Goal: Transaction & Acquisition: Book appointment/travel/reservation

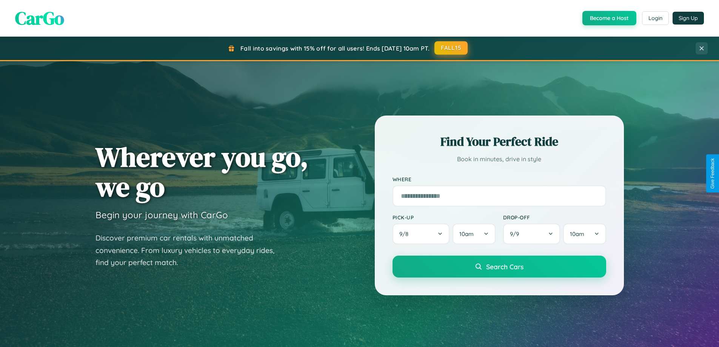
click at [451, 48] on button "FALL15" at bounding box center [450, 48] width 33 height 14
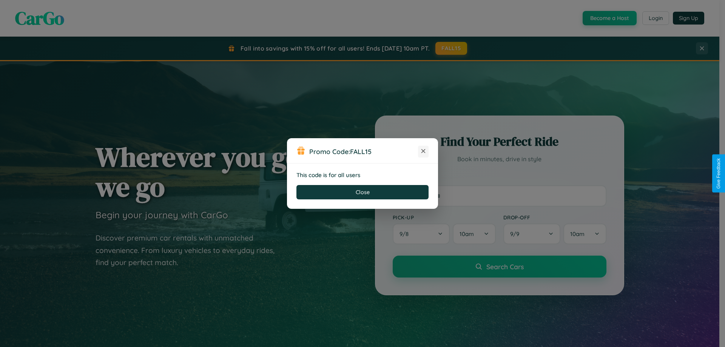
click at [423, 151] on icon at bounding box center [423, 151] width 8 height 8
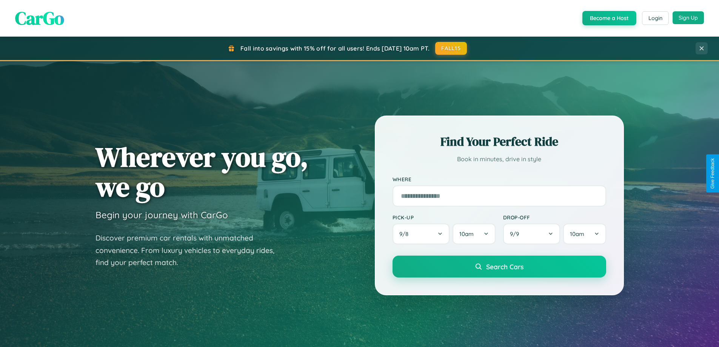
click at [688, 18] on button "Sign Up" at bounding box center [687, 17] width 31 height 13
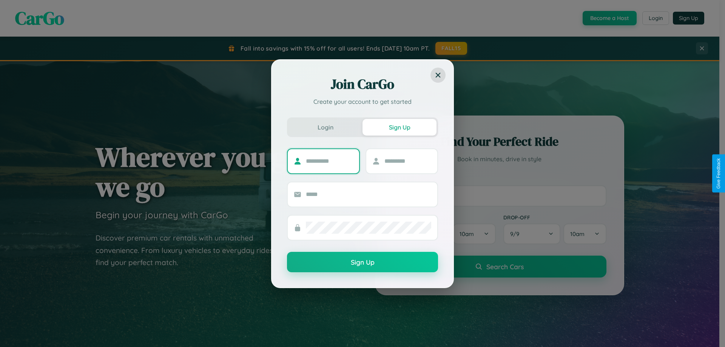
click at [329, 161] on input "text" at bounding box center [329, 161] width 47 height 12
type input "******"
click at [407, 161] on input "text" at bounding box center [407, 161] width 47 height 12
type input "*****"
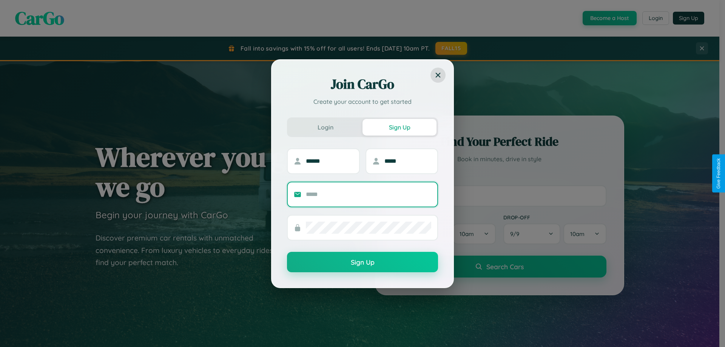
click at [368, 194] on input "text" at bounding box center [368, 194] width 125 height 12
type input "**********"
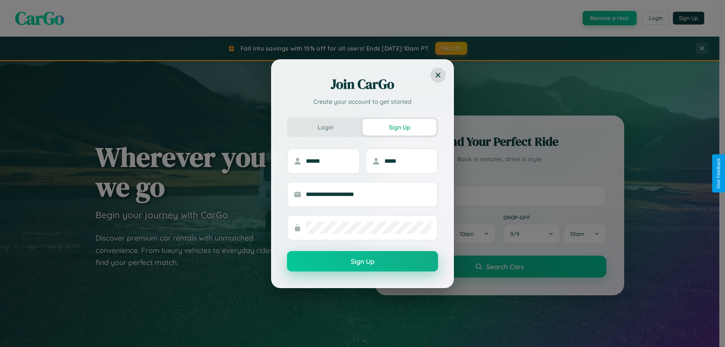
click at [362, 262] on button "Sign Up" at bounding box center [362, 261] width 151 height 20
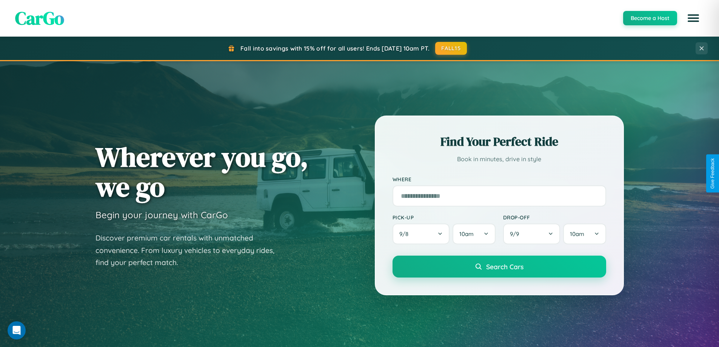
scroll to position [325, 0]
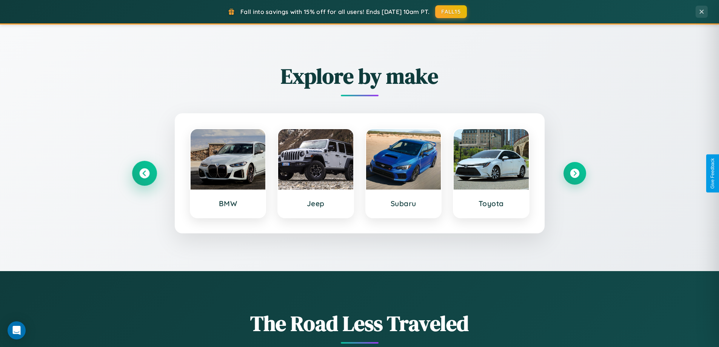
click at [144, 173] on icon at bounding box center [144, 173] width 10 height 10
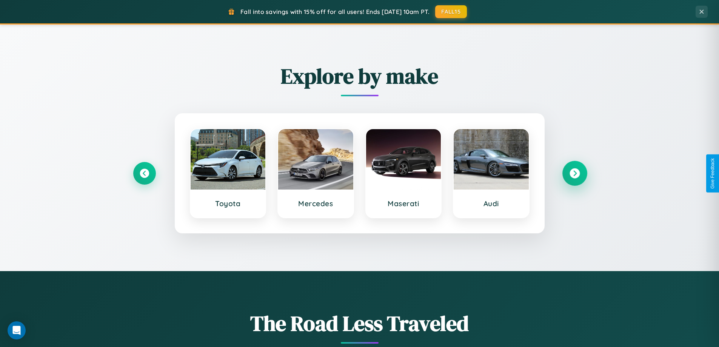
click at [574, 173] on icon at bounding box center [574, 173] width 10 height 10
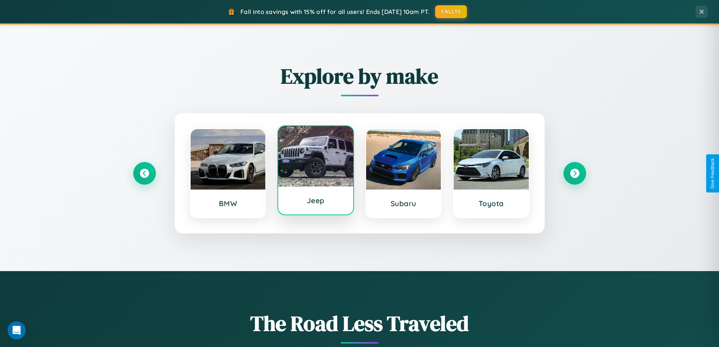
click at [315, 171] on div at bounding box center [315, 156] width 75 height 60
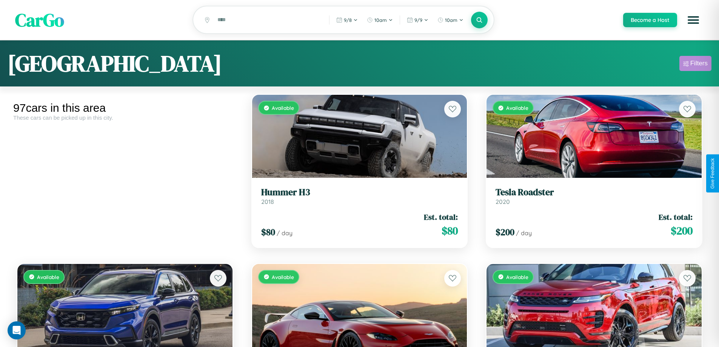
click at [695, 65] on div "Filters" at bounding box center [698, 64] width 17 height 8
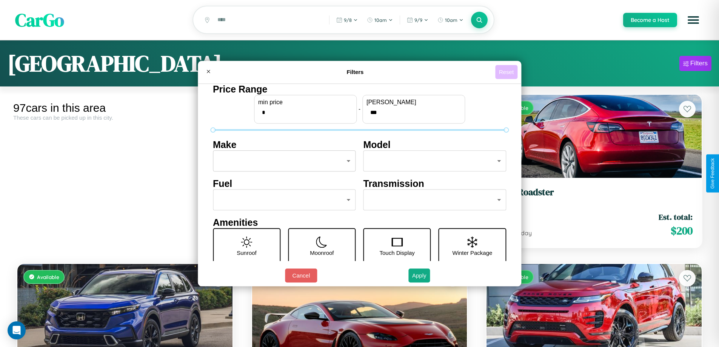
click at [507, 72] on button "Reset" at bounding box center [506, 72] width 22 height 14
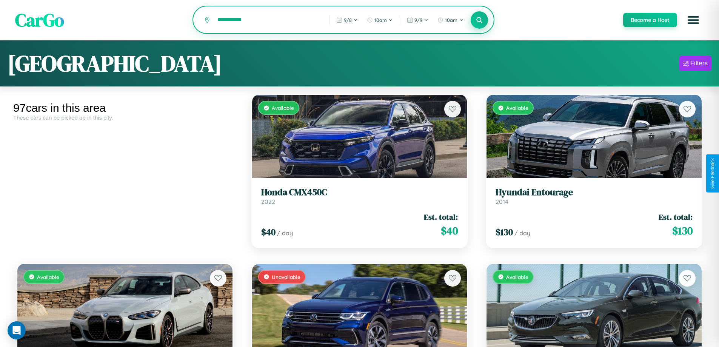
type input "**********"
click at [479, 20] on icon at bounding box center [479, 19] width 7 height 7
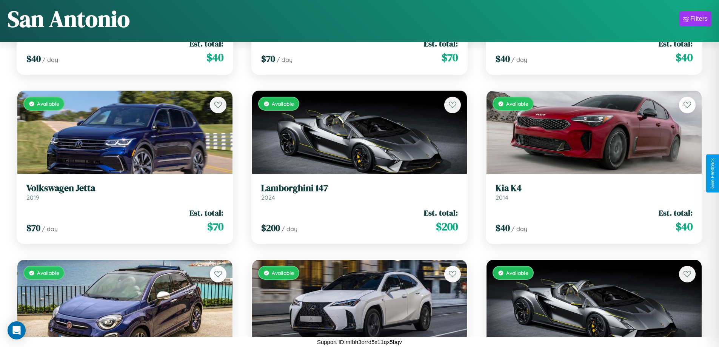
scroll to position [5007, 0]
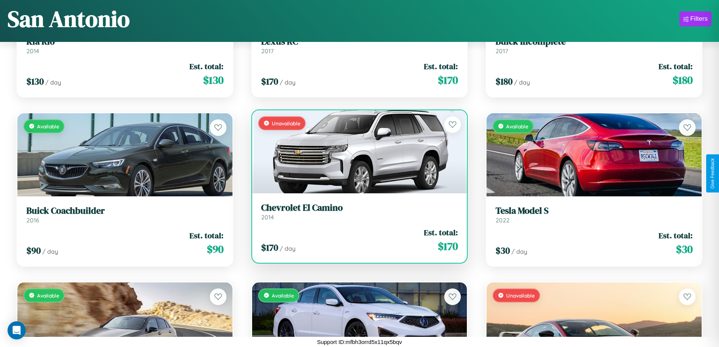
click at [356, 213] on h3 "Chevrolet El Camino" at bounding box center [359, 207] width 197 height 11
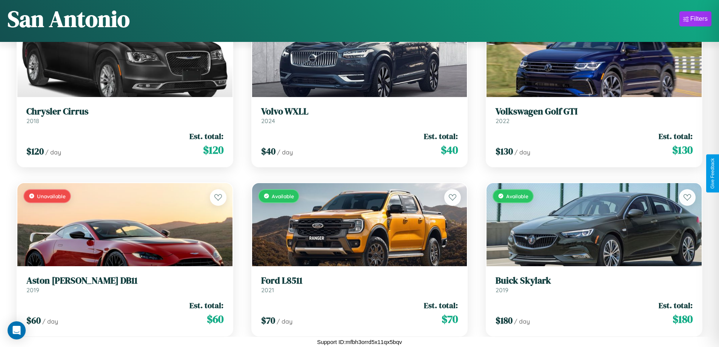
scroll to position [500, 0]
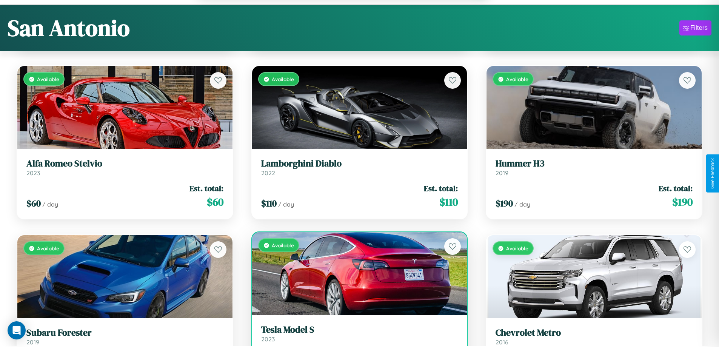
click at [356, 337] on link "Tesla Model S 2023" at bounding box center [359, 333] width 197 height 18
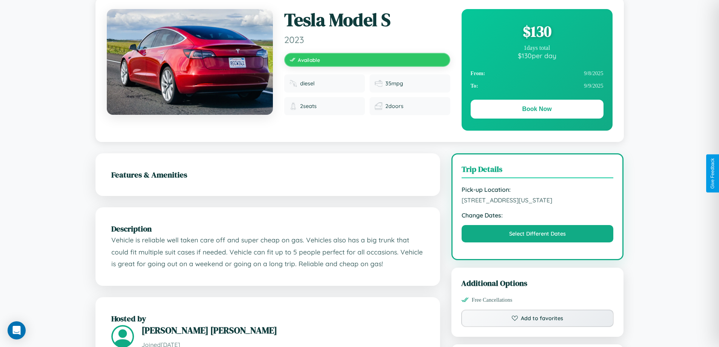
scroll to position [428, 0]
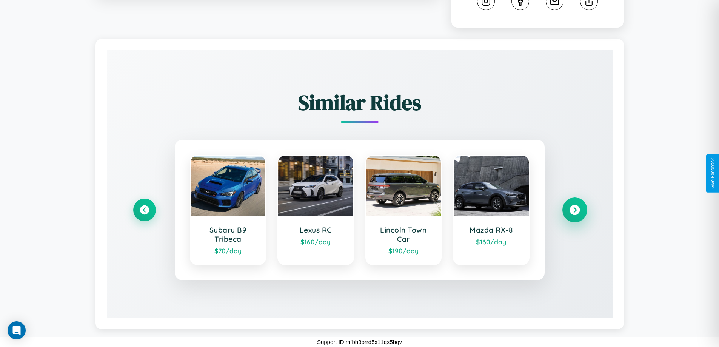
click at [574, 210] on icon at bounding box center [574, 210] width 10 height 10
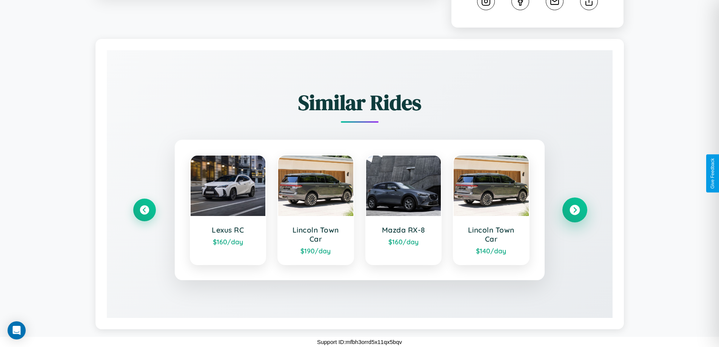
click at [574, 210] on icon at bounding box center [574, 210] width 10 height 10
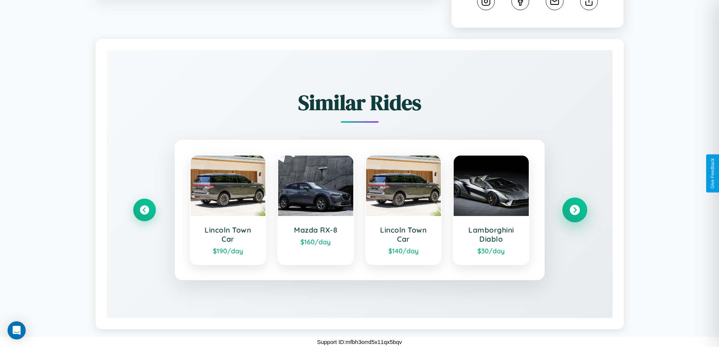
click at [574, 210] on icon at bounding box center [574, 210] width 10 height 10
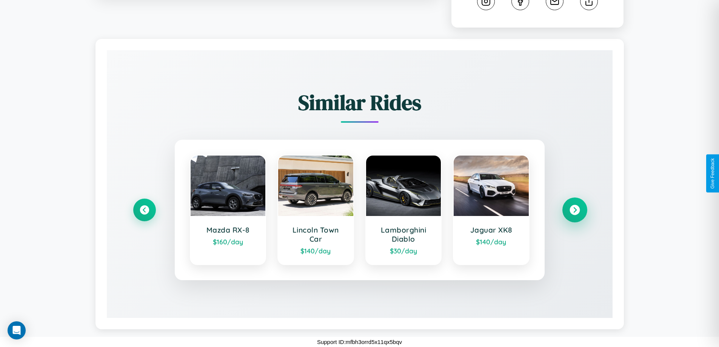
click at [574, 210] on icon at bounding box center [574, 210] width 10 height 10
